Goal: Task Accomplishment & Management: Complete application form

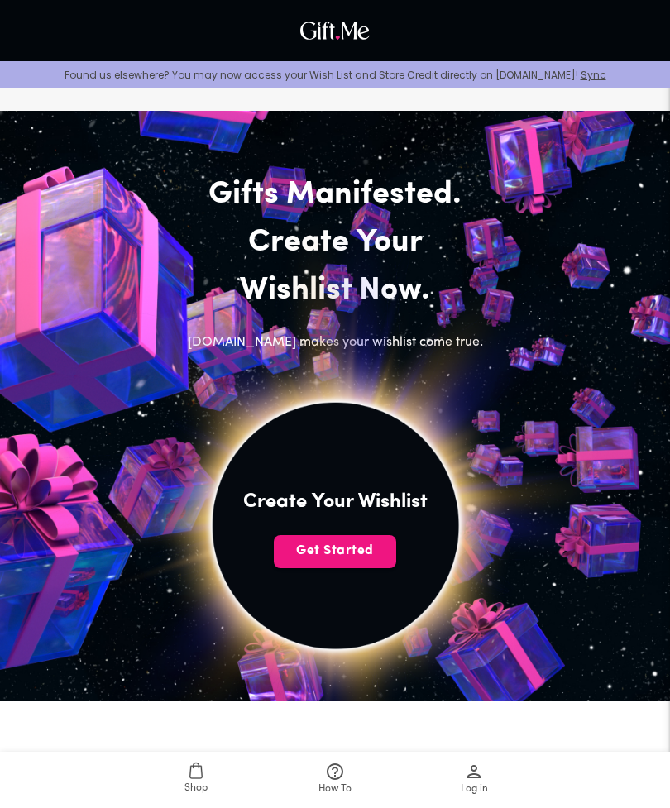
click at [370, 547] on span "Get Started" at bounding box center [335, 550] width 122 height 18
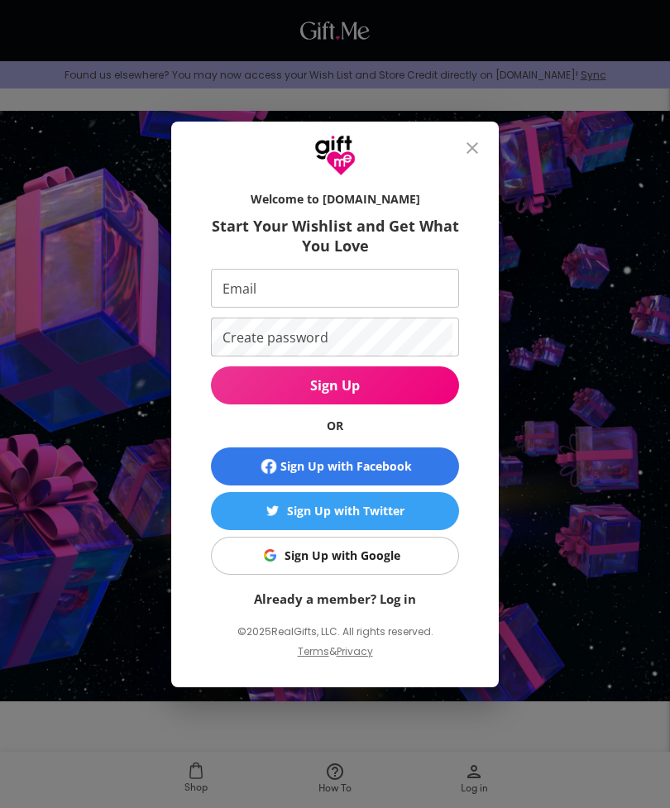
click at [413, 549] on span "Sign Up with Google" at bounding box center [331, 555] width 227 height 18
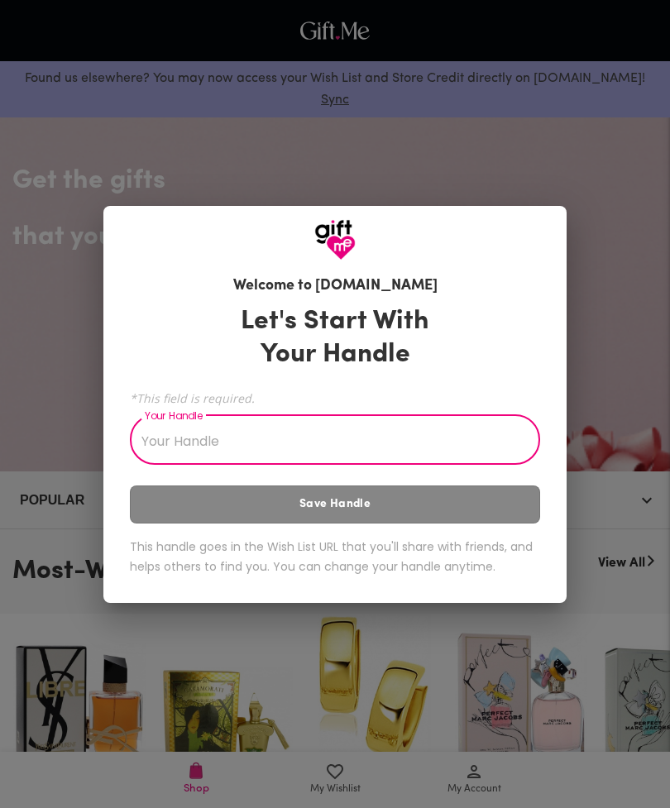
click at [494, 432] on input "Your Handle" at bounding box center [326, 441] width 392 height 46
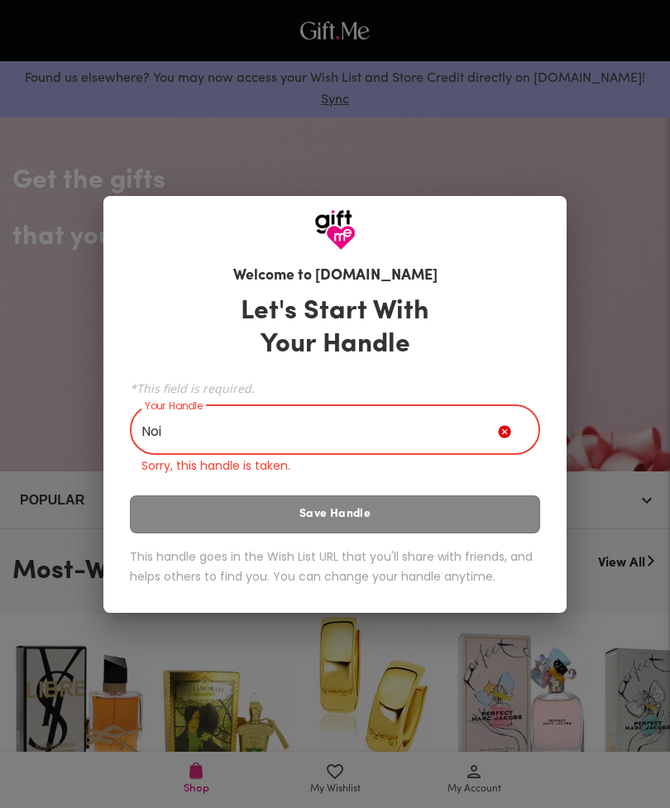
click at [465, 501] on div "Let's Start With Your Handle *This field is required. Your Handle Noi Your Hand…" at bounding box center [335, 444] width 410 height 312
click at [186, 419] on input "Noi" at bounding box center [314, 431] width 368 height 46
click at [183, 431] on input "Noi" at bounding box center [314, 431] width 368 height 46
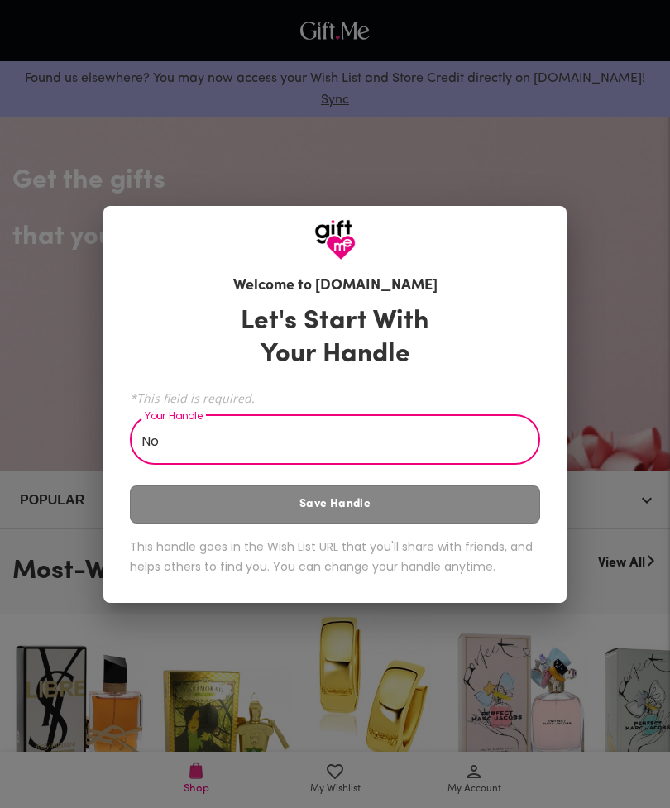
type input "N"
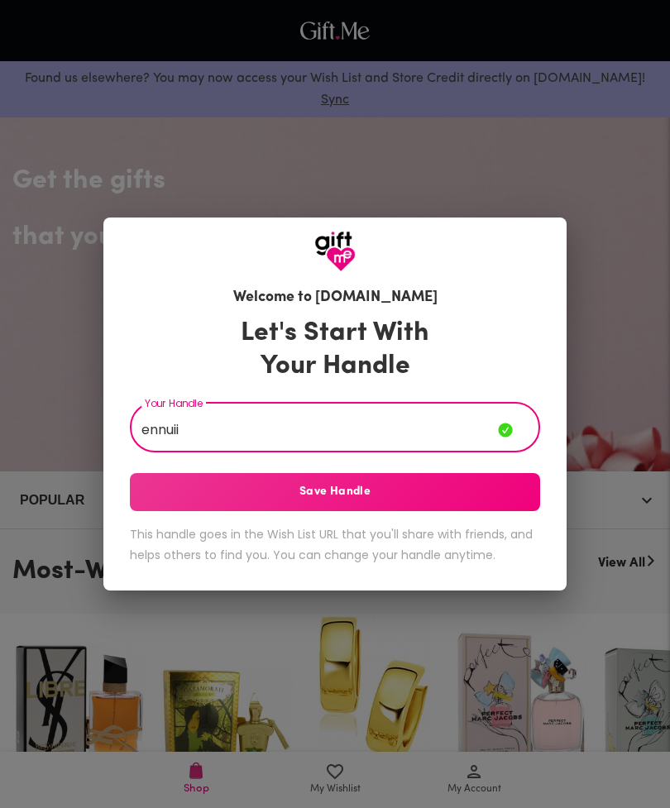
type input "ennuii"
click at [474, 488] on span "Save Handle" at bounding box center [335, 492] width 410 height 18
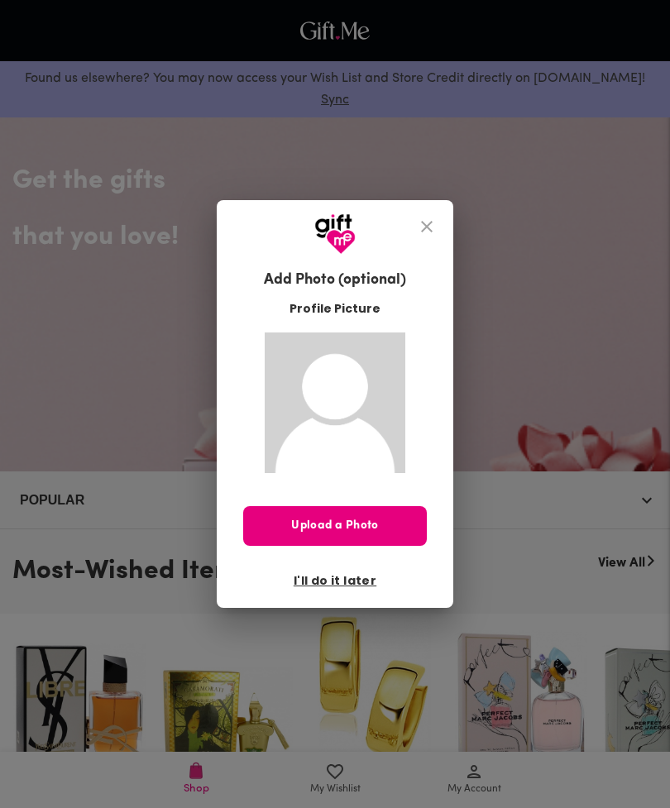
click at [423, 659] on div "Add Photo (optional) Profile Picture Upload a Photo I'll do it later" at bounding box center [335, 404] width 670 height 808
